Goal: Transaction & Acquisition: Purchase product/service

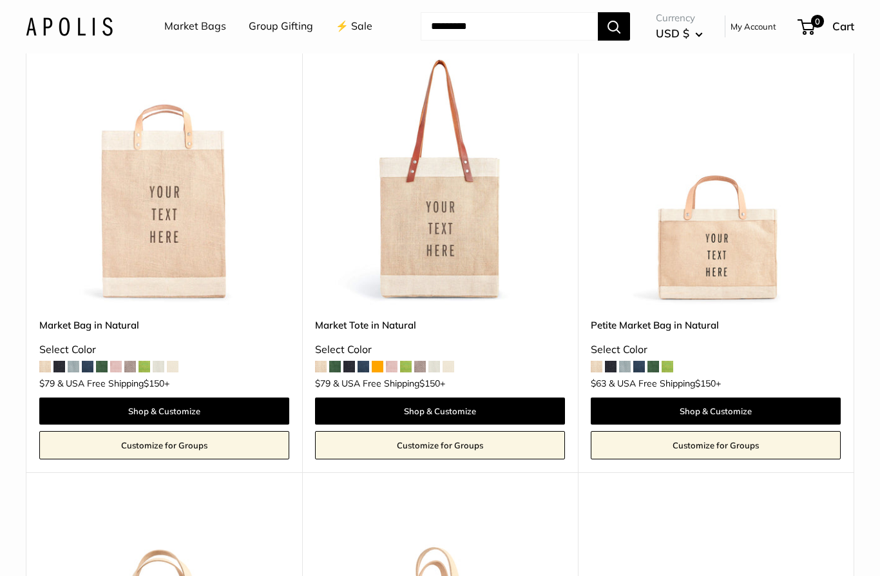
scroll to position [180, 0]
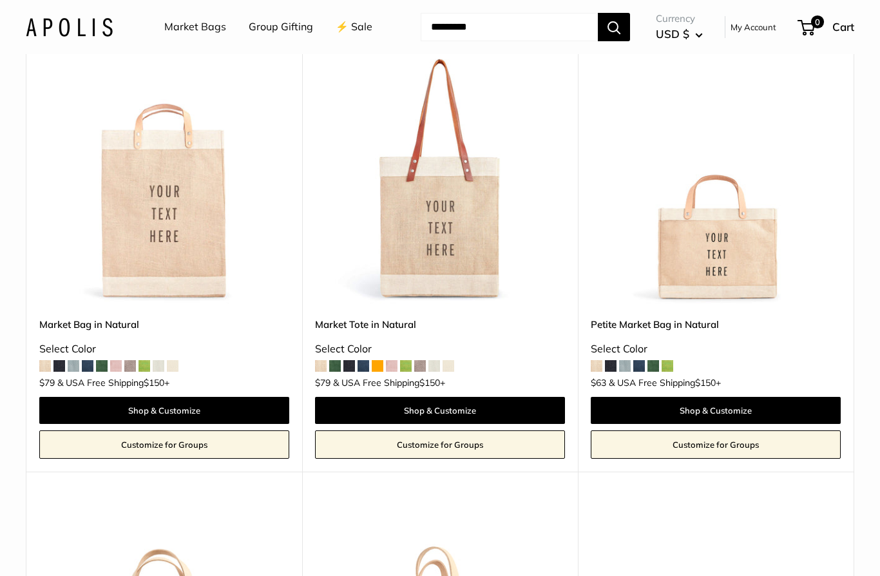
click at [638, 364] on span at bounding box center [639, 366] width 12 height 12
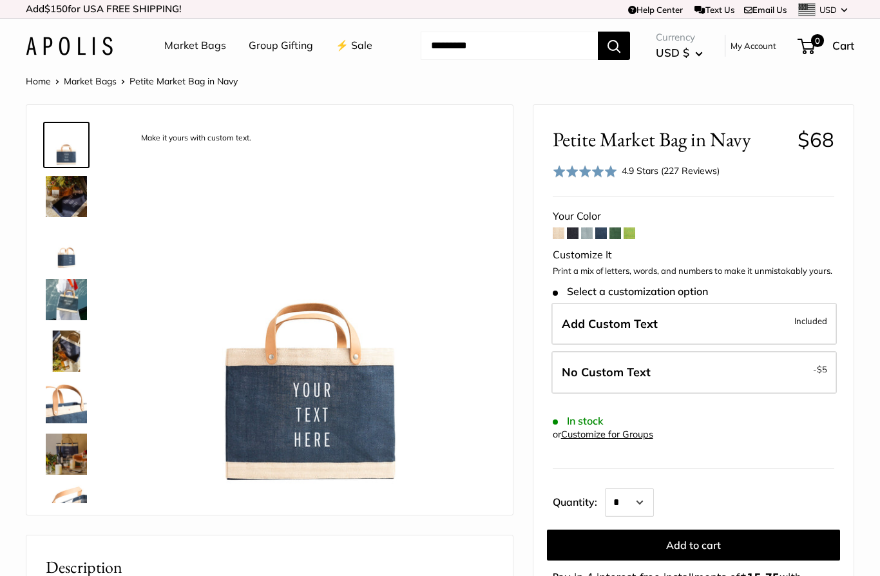
click at [70, 210] on img at bounding box center [66, 196] width 41 height 41
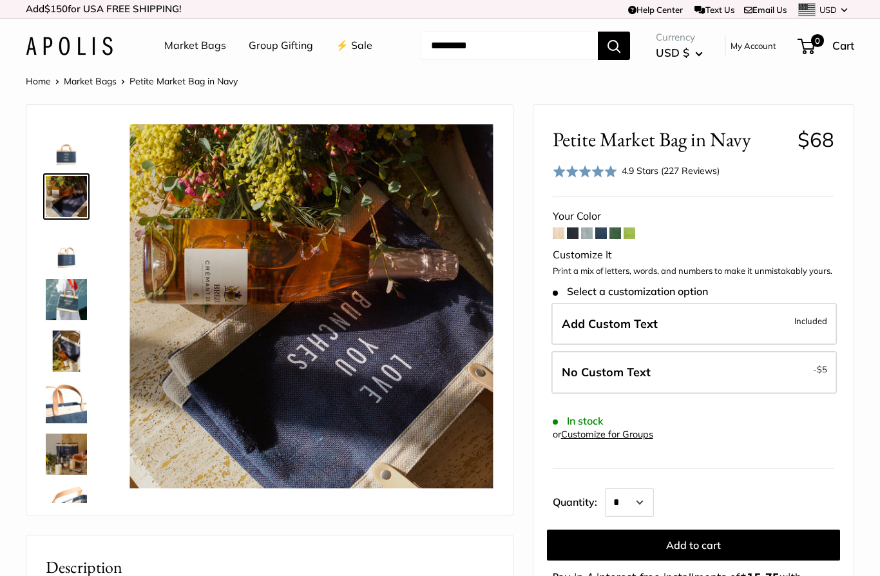
click at [55, 256] on img at bounding box center [66, 247] width 41 height 41
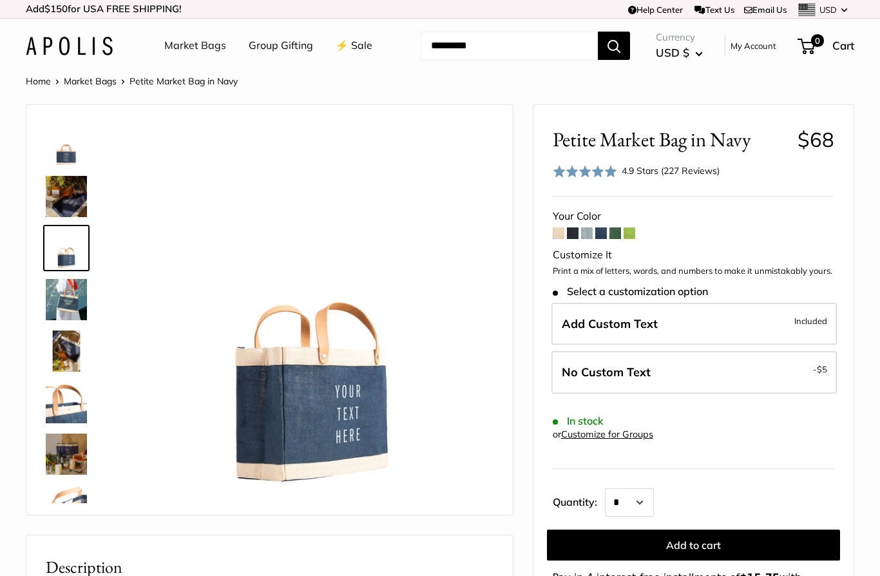
click at [62, 301] on img at bounding box center [66, 299] width 41 height 41
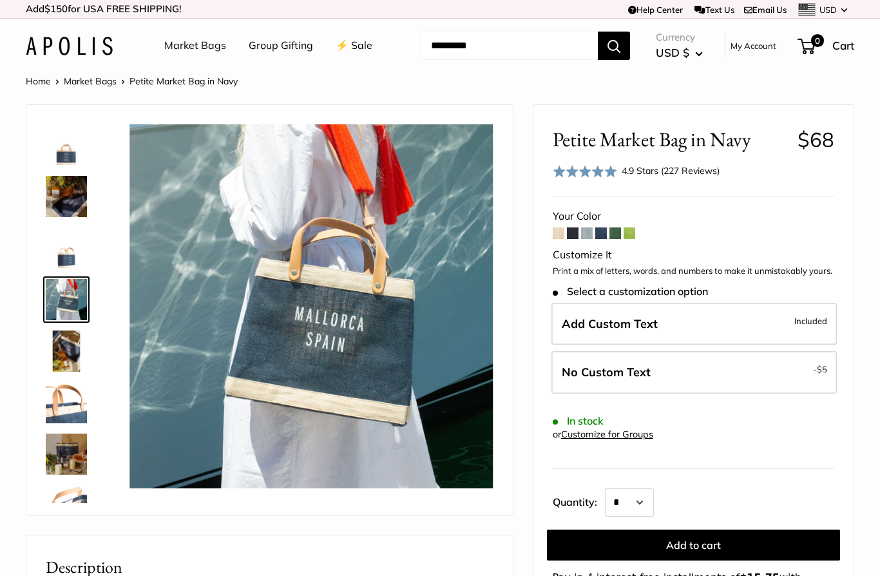
click at [69, 344] on img at bounding box center [66, 350] width 41 height 41
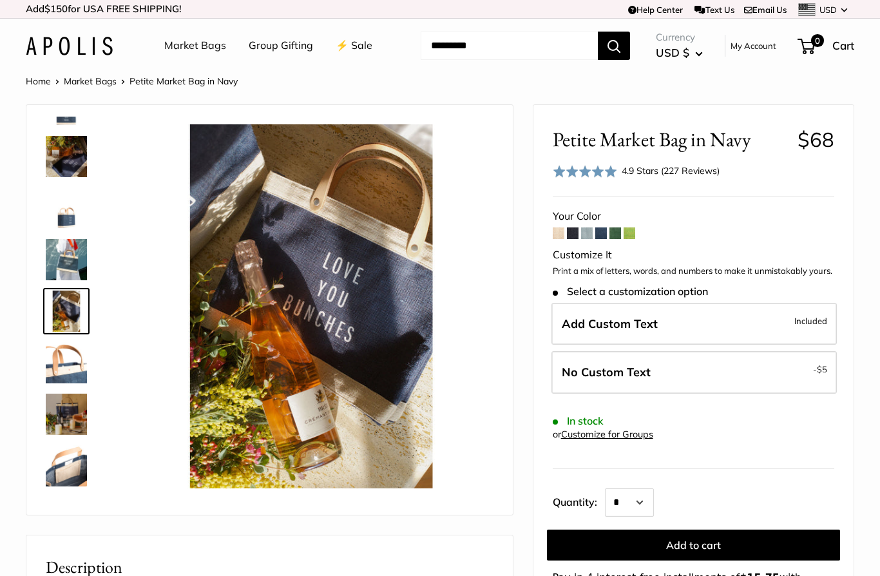
click at [63, 361] on img at bounding box center [66, 362] width 41 height 41
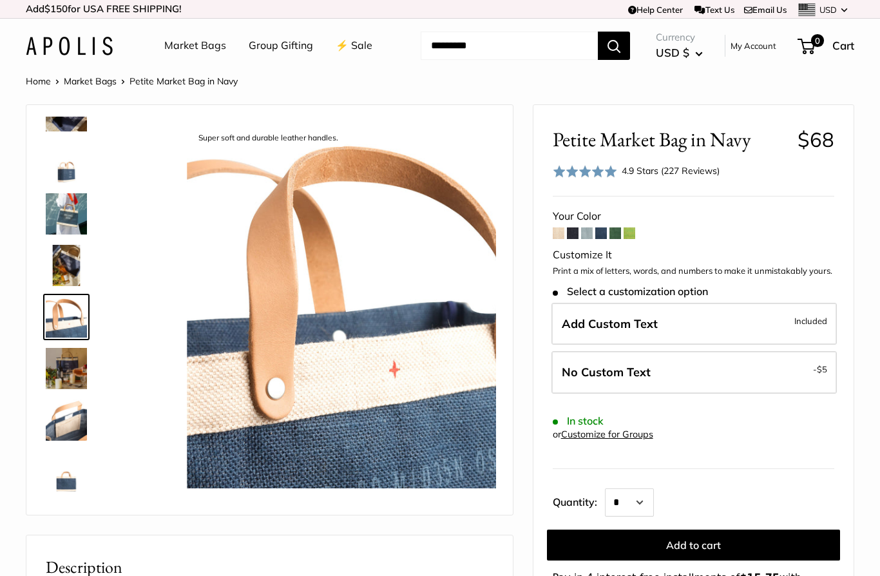
scroll to position [91, 0]
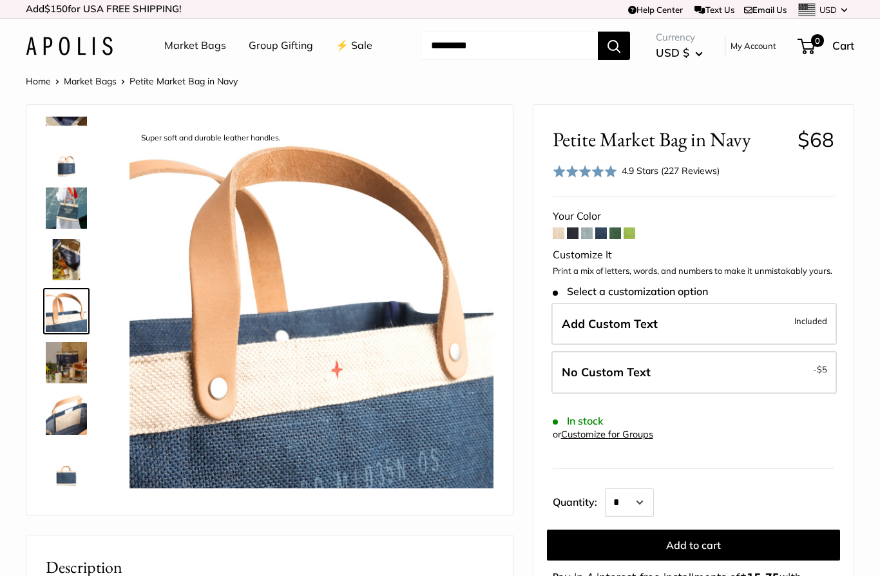
click at [61, 355] on img at bounding box center [66, 362] width 41 height 41
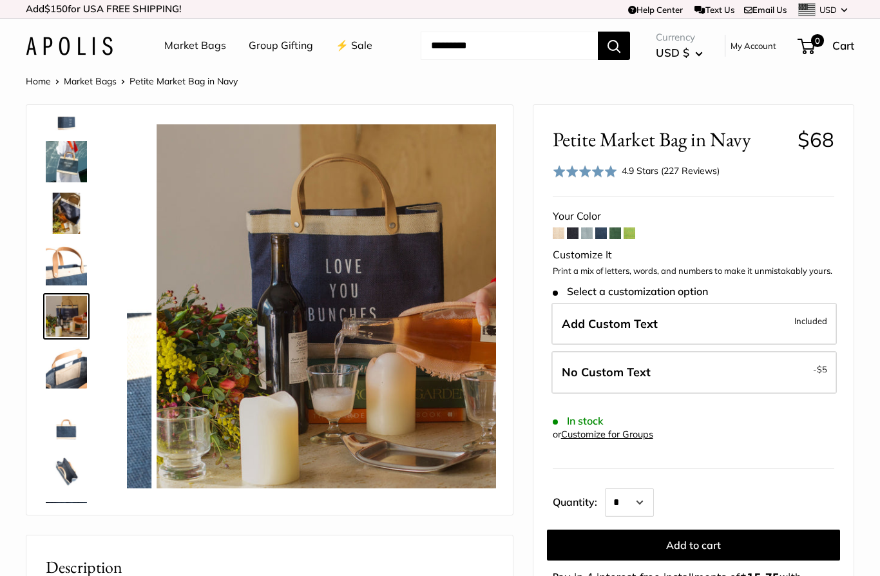
scroll to position [143, 0]
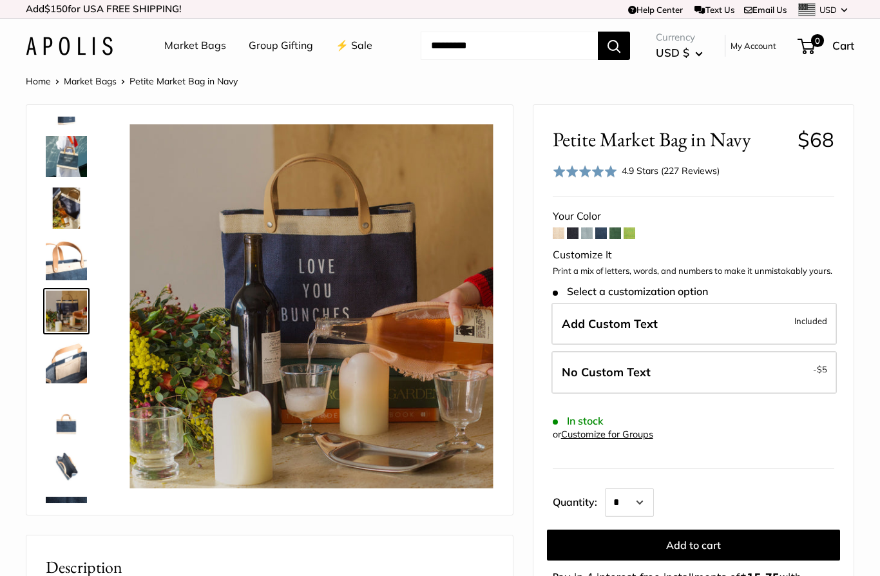
click at [628, 234] on span at bounding box center [629, 233] width 12 height 12
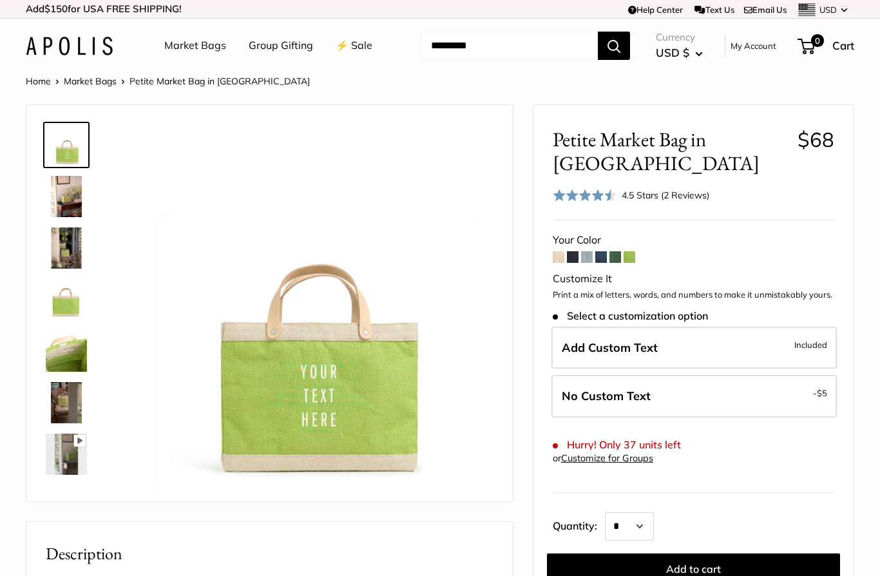
click at [558, 254] on span at bounding box center [558, 257] width 12 height 12
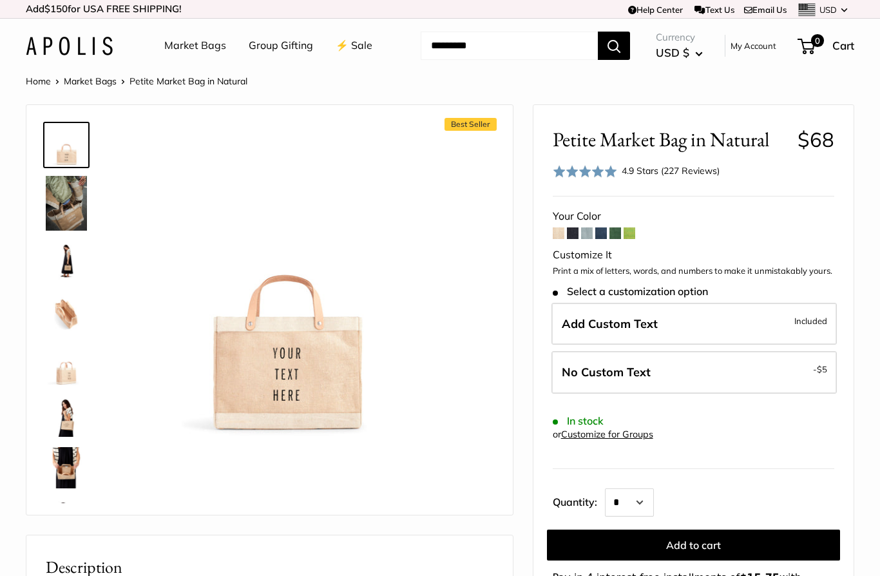
click at [578, 229] on span at bounding box center [573, 233] width 12 height 12
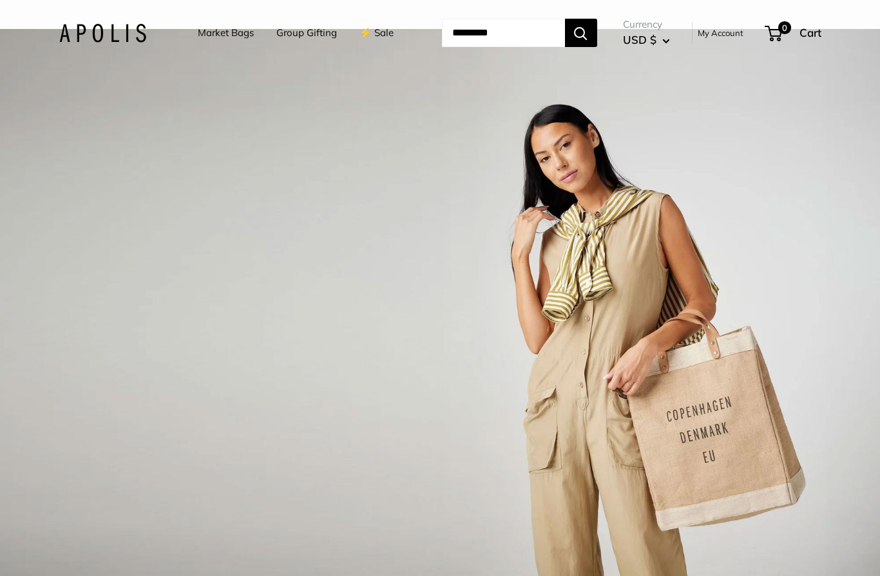
click at [198, 36] on link "Market Bags" at bounding box center [226, 33] width 56 height 18
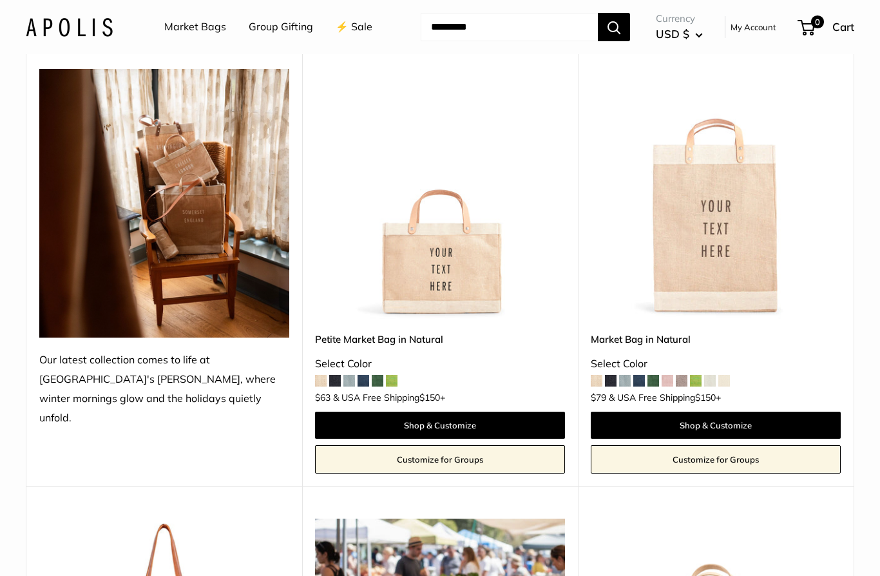
scroll to position [223, 0]
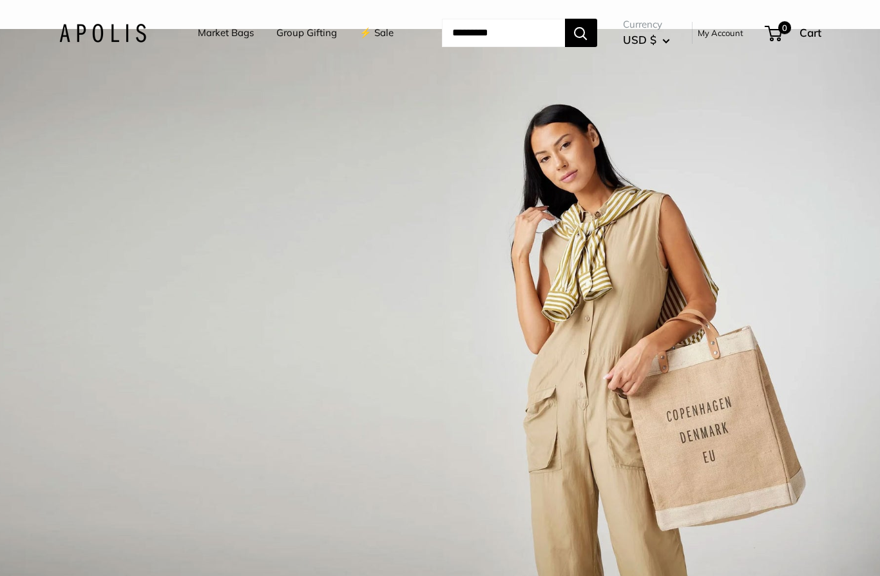
click at [176, 33] on div "Market Bags Group Gifting ⚡️ Sale" at bounding box center [307, 33] width 270 height 40
click at [199, 27] on link "Market Bags" at bounding box center [226, 33] width 56 height 18
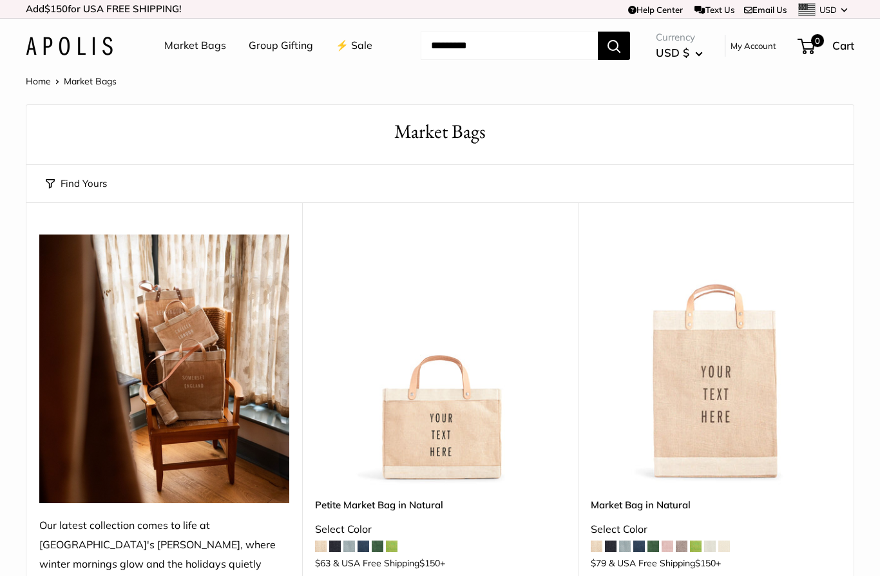
click at [266, 46] on link "Group Gifting" at bounding box center [281, 45] width 64 height 19
